Goal: Task Accomplishment & Management: Use online tool/utility

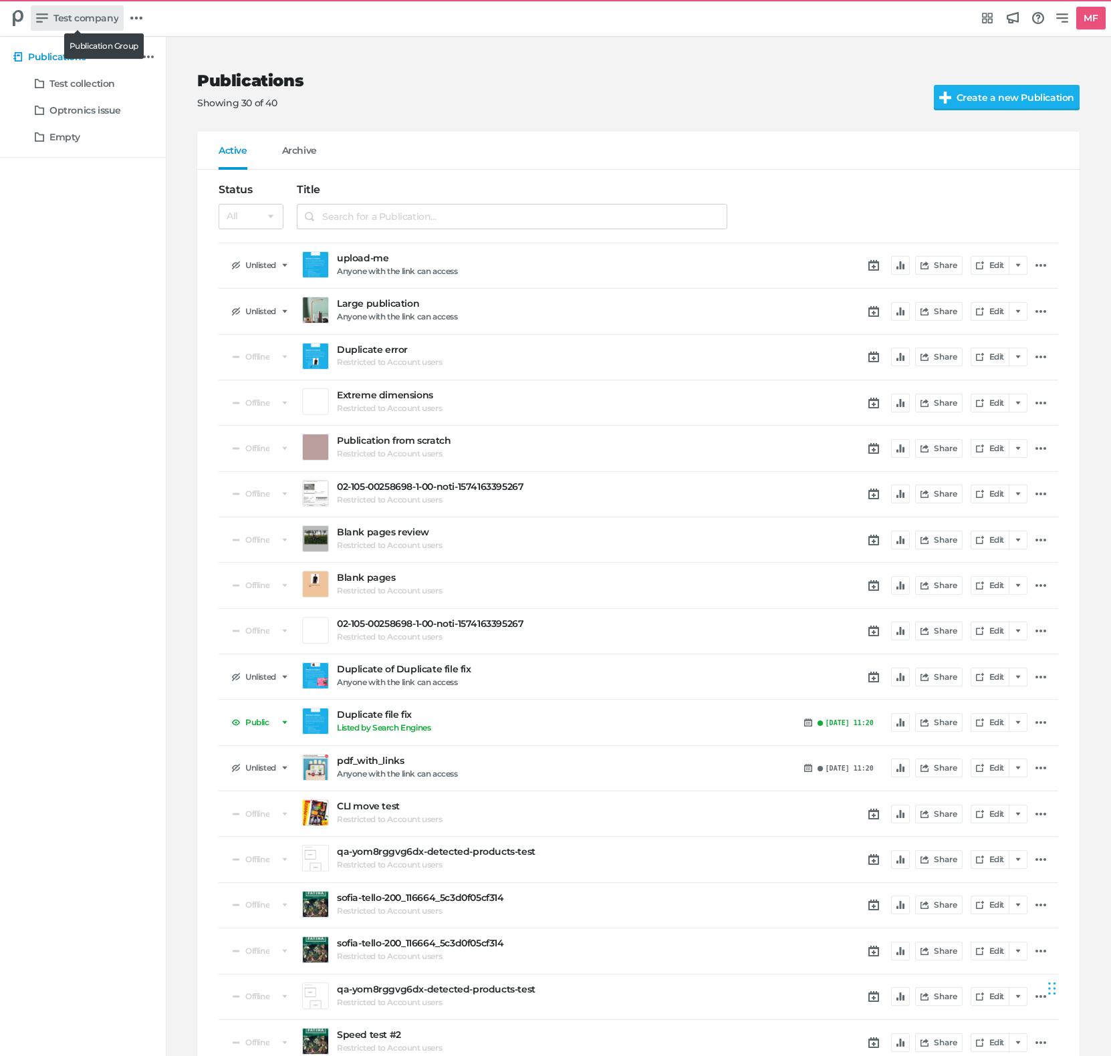
click at [92, 12] on span "Test company" at bounding box center [85, 18] width 65 height 15
click at [92, 12] on div "Switch publication group AB_Testing_QA Another grupo Delete publication test Te…" at bounding box center [555, 528] width 1111 height 1056
click at [138, 1] on nav "Test company Publication Group Group menu Integrations Hub Announcements Knowle…" at bounding box center [555, 18] width 1111 height 36
click at [136, 12] on icon at bounding box center [136, 18] width 12 height 12
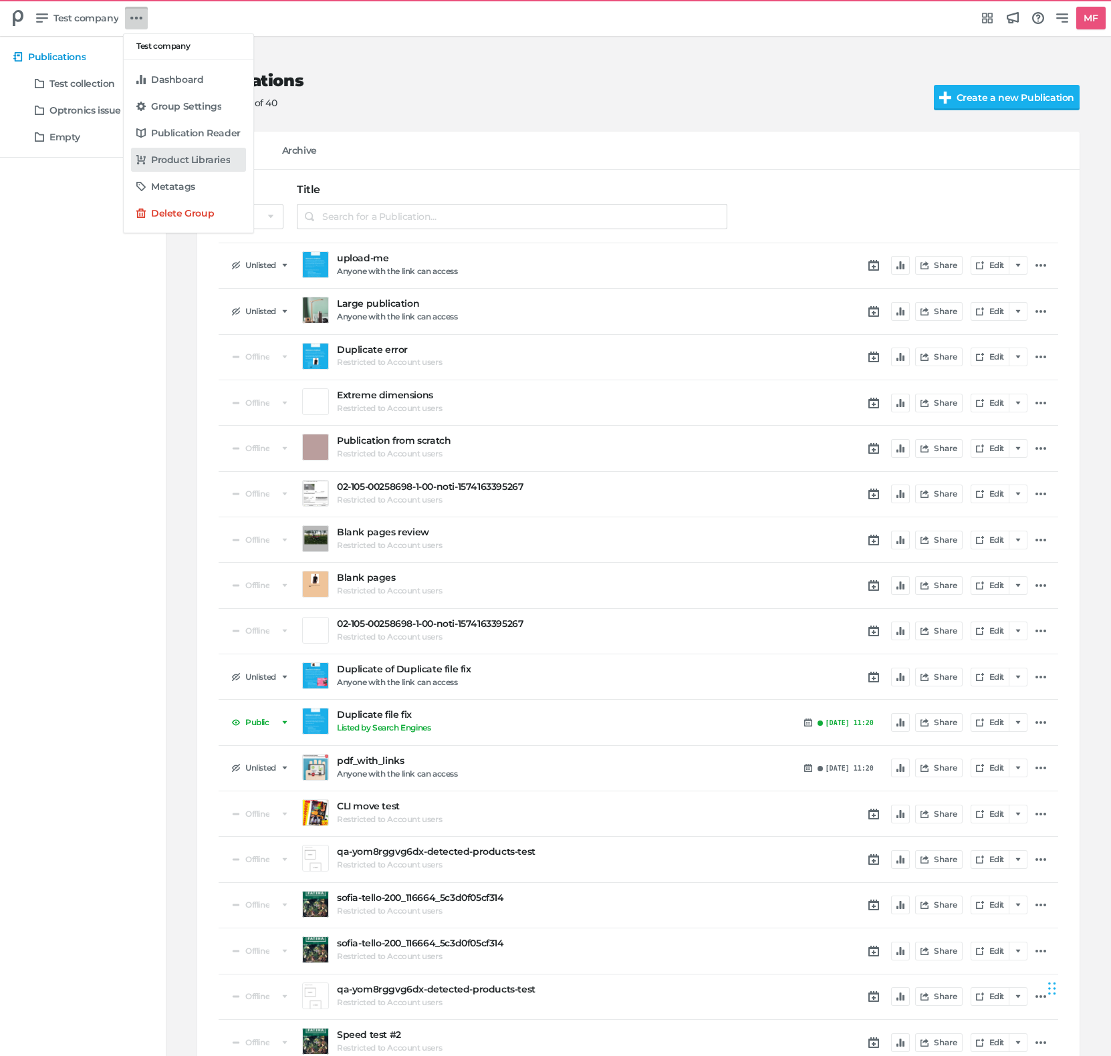
click at [182, 158] on h5 "Product Libraries" at bounding box center [190, 159] width 79 height 11
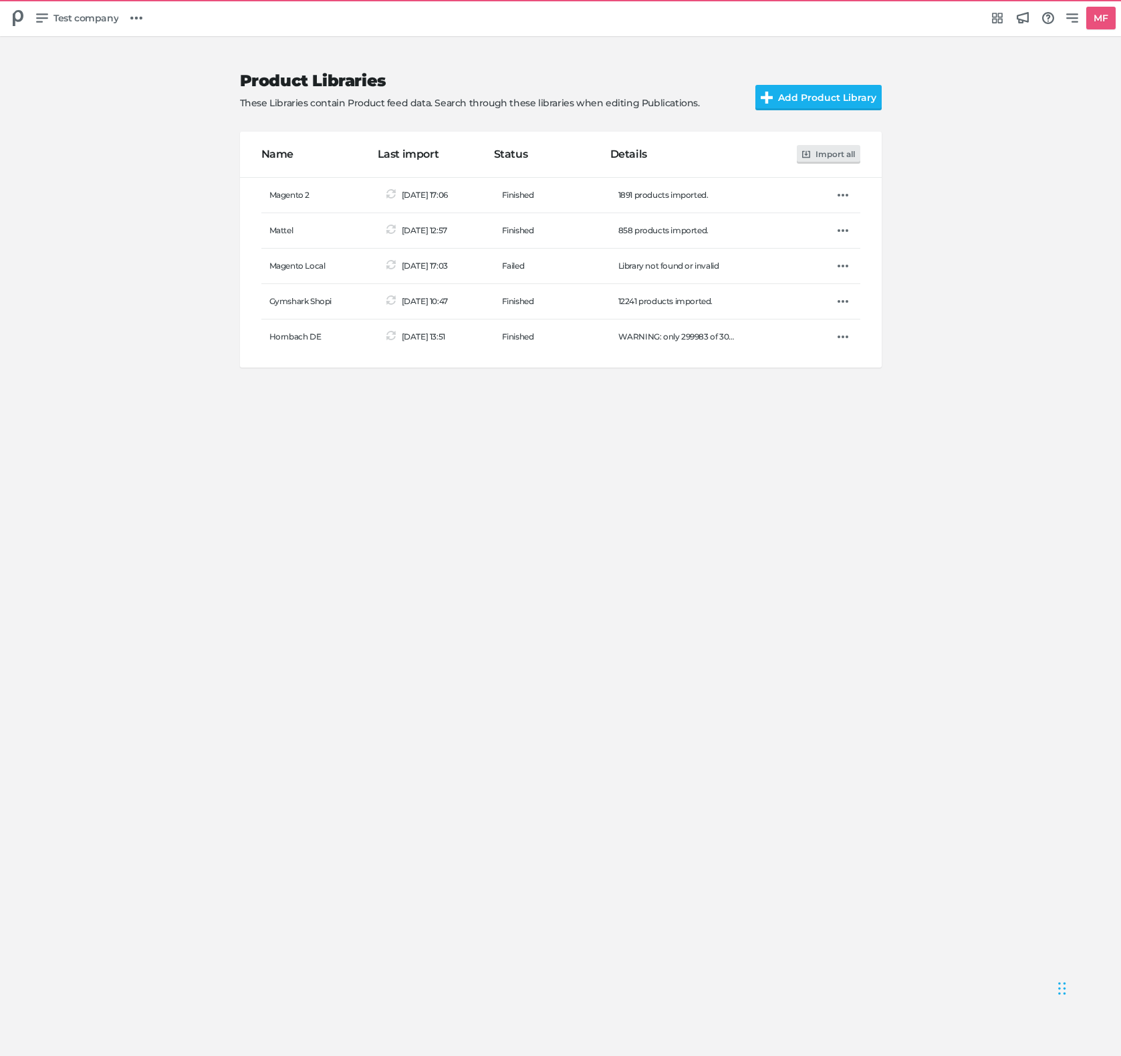
click at [263, 454] on div "Product Libraries These Libraries contain Product feed data. Search through the…" at bounding box center [560, 547] width 1121 height 1020
click at [846, 195] on icon at bounding box center [843, 195] width 11 height 3
click at [816, 580] on div "Import Edit Delete" at bounding box center [560, 528] width 1121 height 1056
click at [427, 407] on div "Product Libraries These Libraries contain Product feed data. Search through the…" at bounding box center [560, 547] width 1121 height 1020
click at [840, 195] on icon at bounding box center [843, 195] width 11 height 11
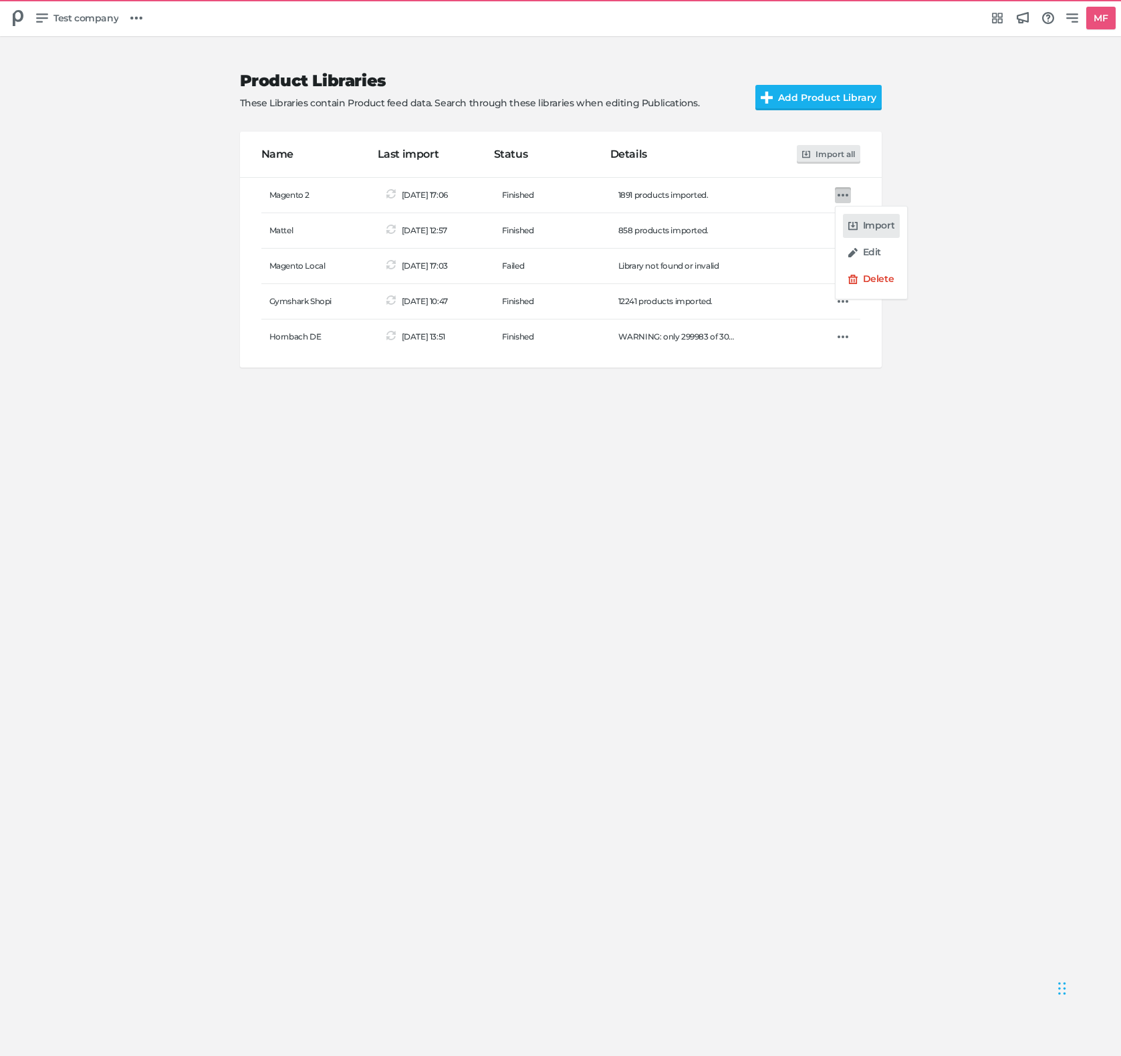
click at [865, 226] on h5 "Import" at bounding box center [879, 225] width 32 height 11
drag, startPoint x: 231, startPoint y: 567, endPoint x: 239, endPoint y: 565, distance: 8.9
click at [239, 565] on div "Product Libraries These Libraries contain Product feed data. Search through the…" at bounding box center [560, 547] width 1121 height 1020
click at [566, 588] on div "Product Libraries These Libraries contain Product feed data. Search through the…" at bounding box center [560, 547] width 1121 height 1020
